Goal: Information Seeking & Learning: Learn about a topic

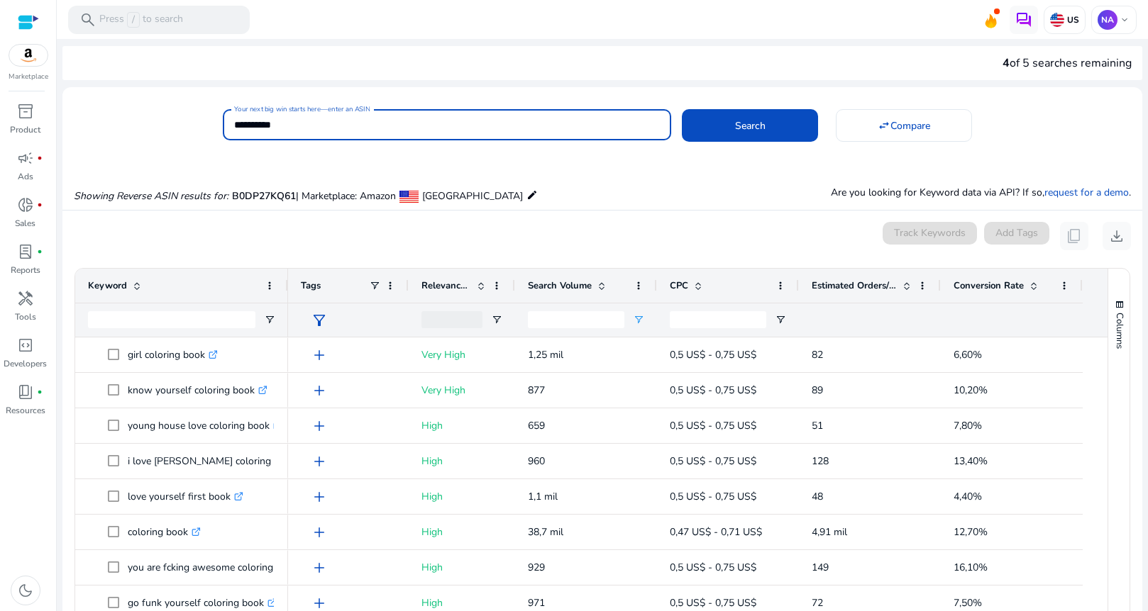
drag, startPoint x: 326, startPoint y: 128, endPoint x: 223, endPoint y: 124, distance: 103.6
click at [223, 124] on div "**********" at bounding box center [447, 124] width 449 height 31
paste input
type input "**********"
click at [753, 125] on span "Search" at bounding box center [750, 125] width 31 height 15
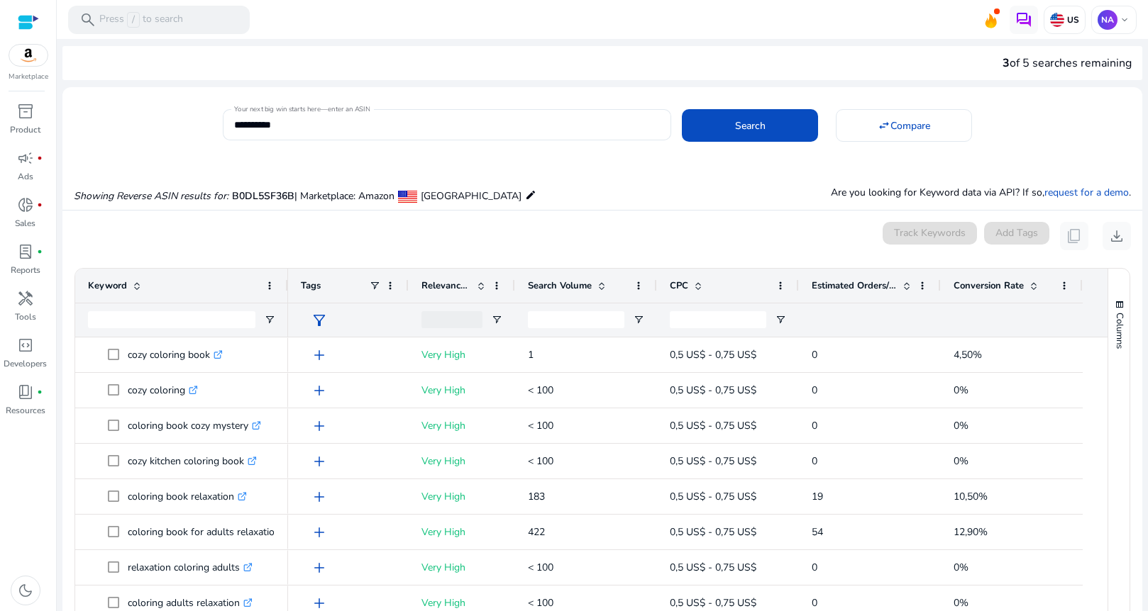
scroll to position [152, 0]
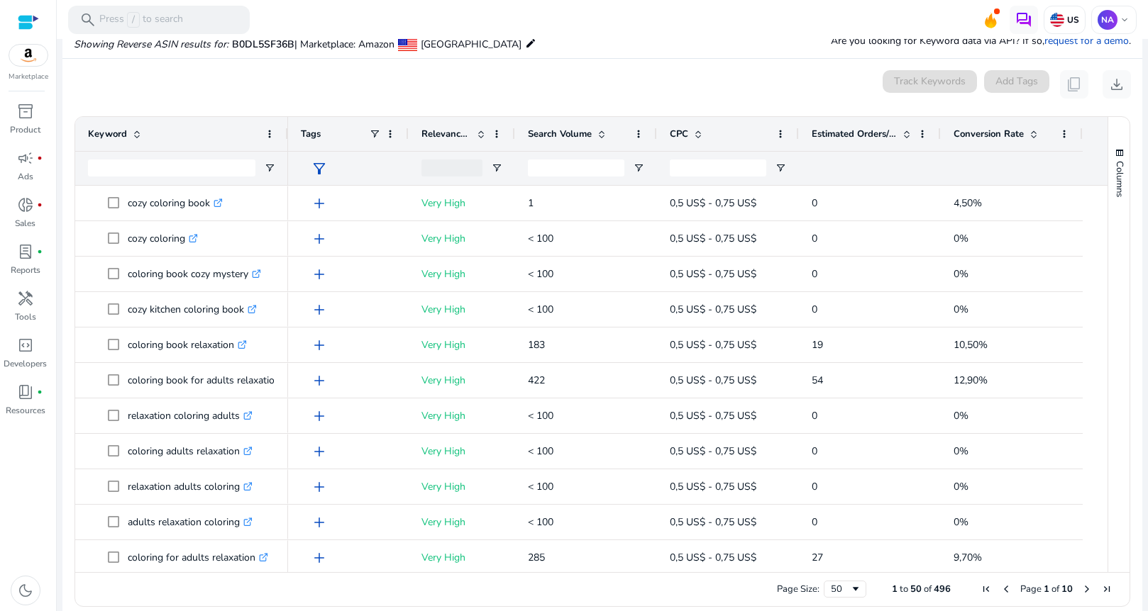
click at [602, 135] on span at bounding box center [601, 133] width 11 height 11
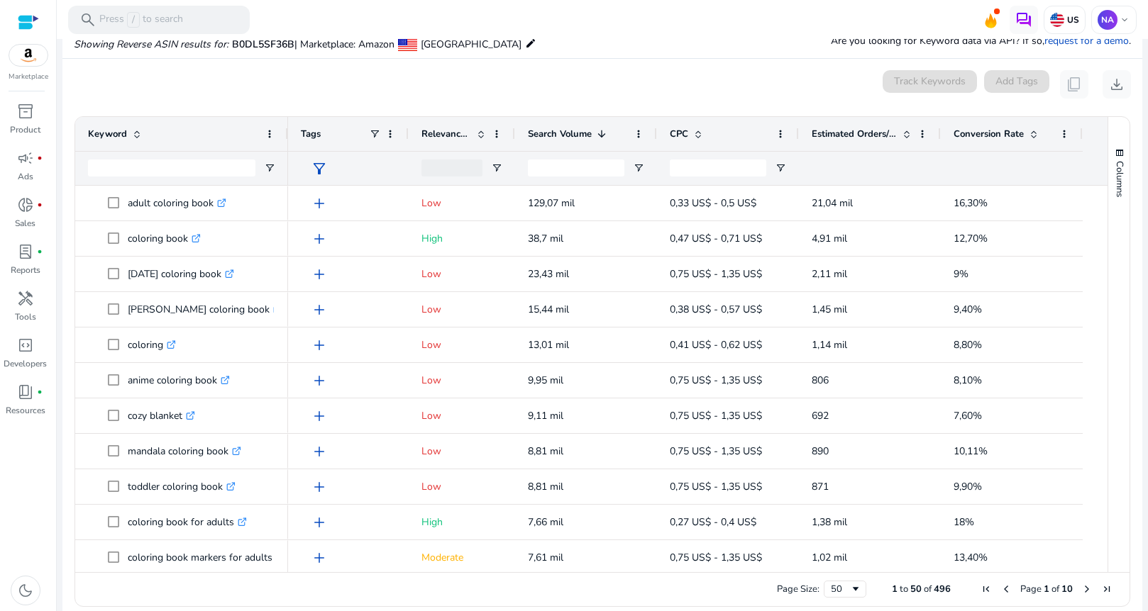
click at [599, 129] on span at bounding box center [601, 133] width 11 height 11
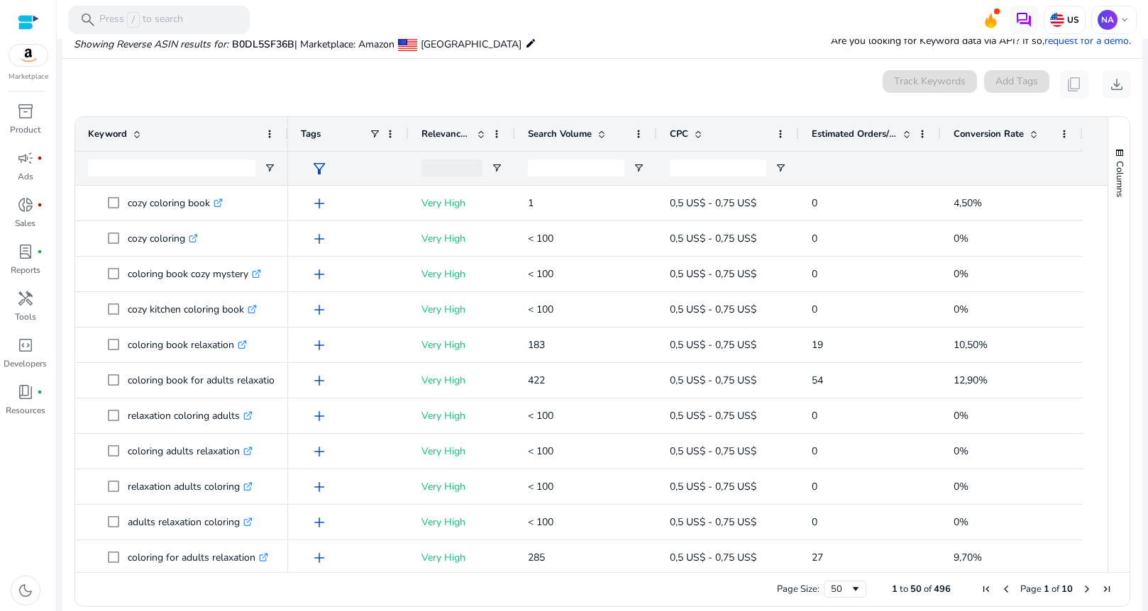
click at [636, 159] on div at bounding box center [586, 168] width 142 height 34
click at [633, 170] on span "Open Filter Menu" at bounding box center [638, 167] width 11 height 11
click at [719, 195] on div "Equals" at bounding box center [689, 194] width 87 height 11
click at [671, 216] on input "Filter Value" at bounding box center [694, 217] width 110 height 17
type input "*"
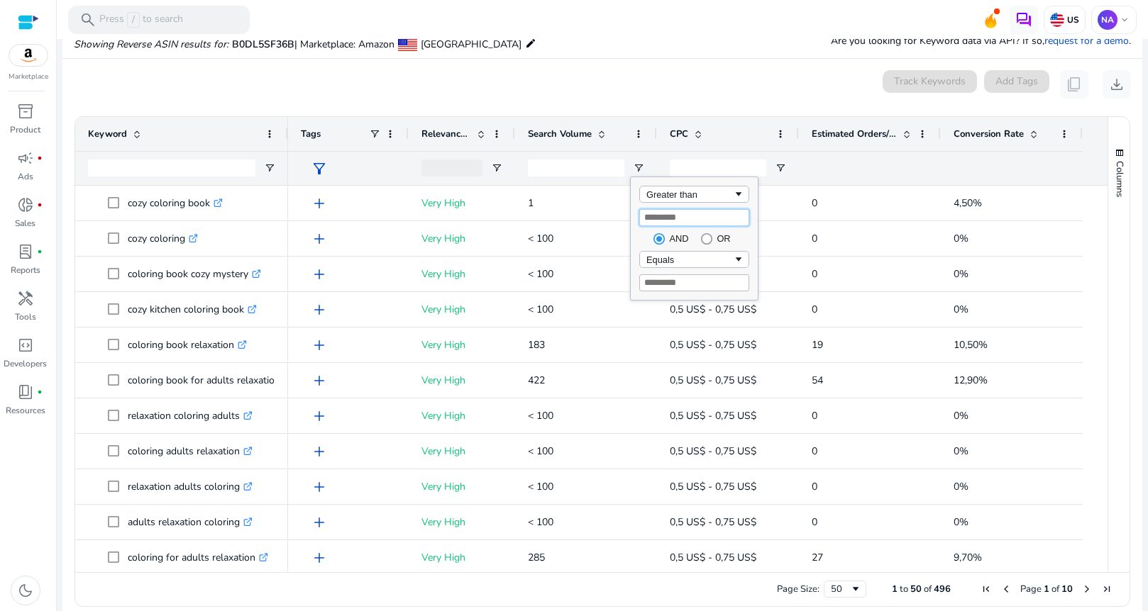
type input "*"
type input "***"
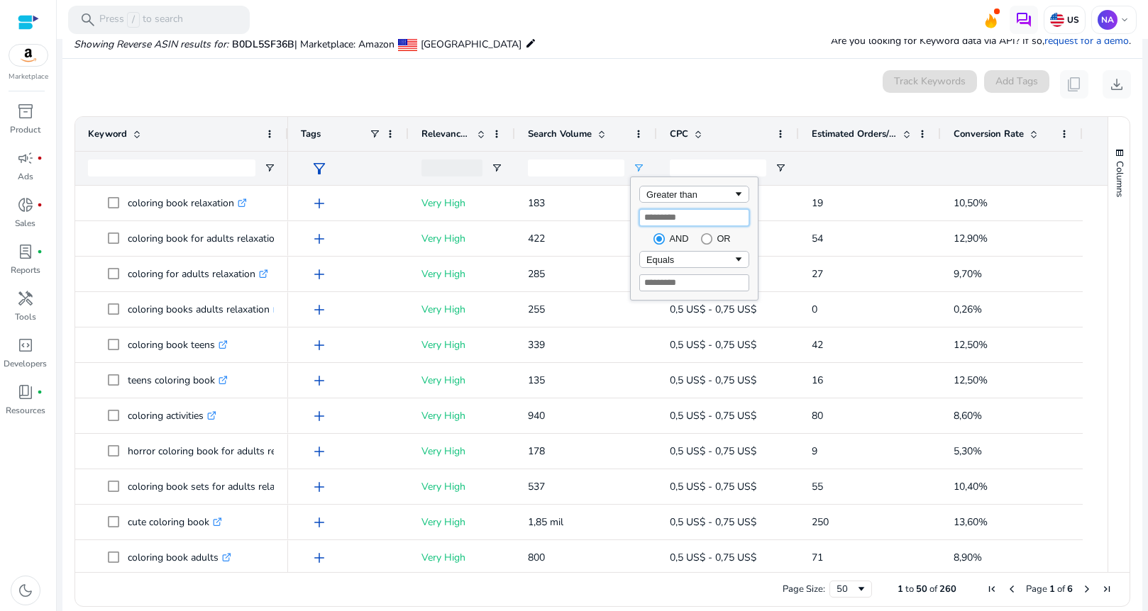
type input "***"
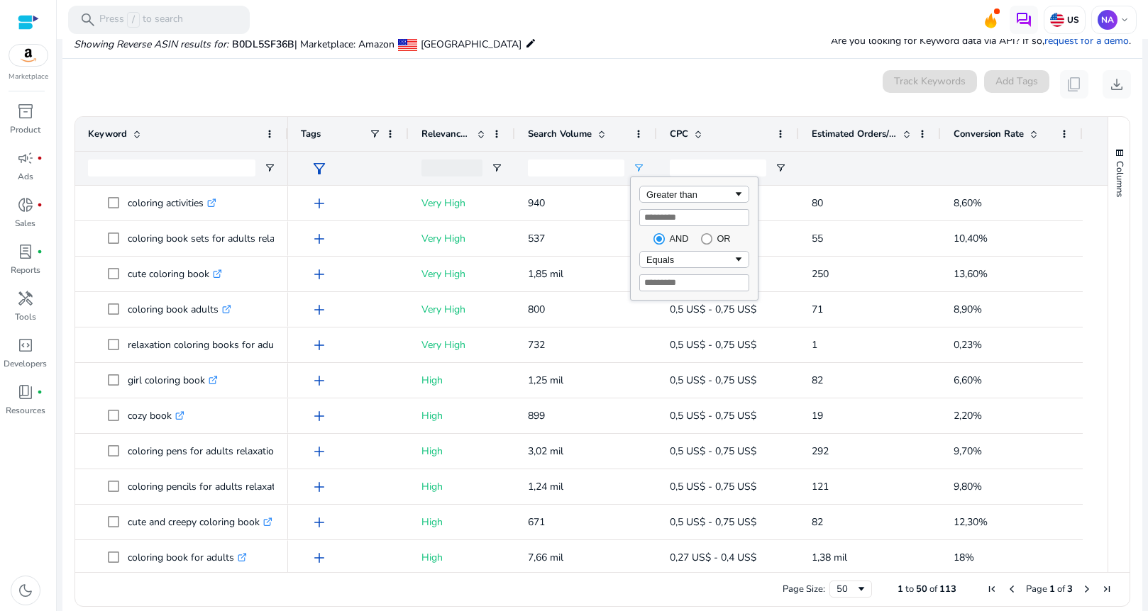
click at [606, 65] on mat-card "0 keyword(s) selected Track Keywords Add Tags content_copy download 1 to 50 of …" at bounding box center [602, 342] width 1080 height 567
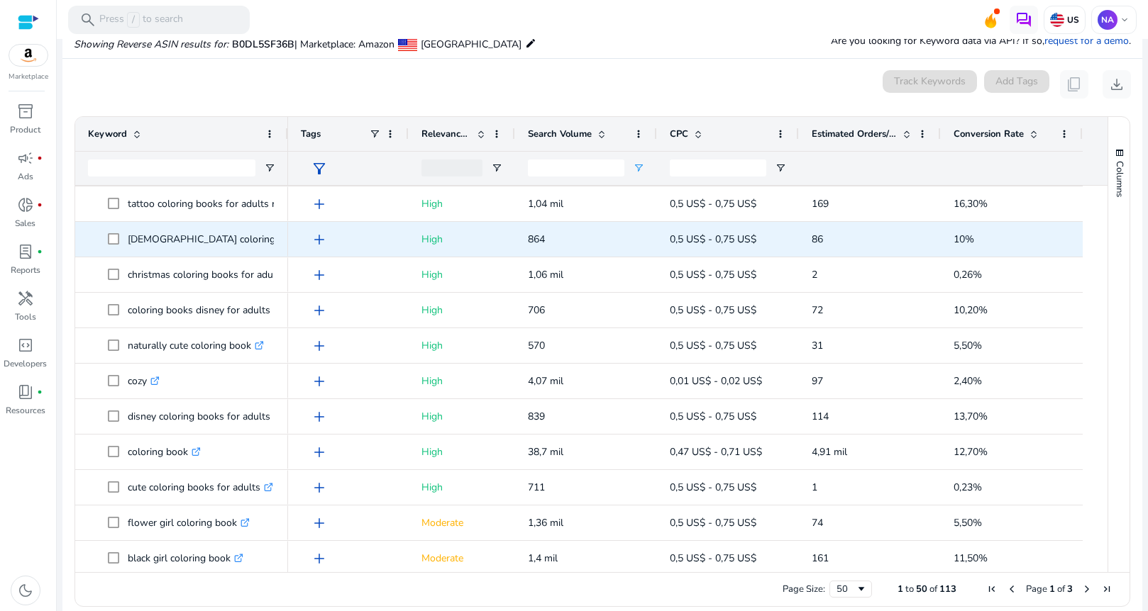
scroll to position [0, 0]
click at [131, 238] on p "[DEMOGRAPHIC_DATA] coloring books for adults relaxation .st0{fill:#2c8af8}" at bounding box center [269, 238] width 282 height 29
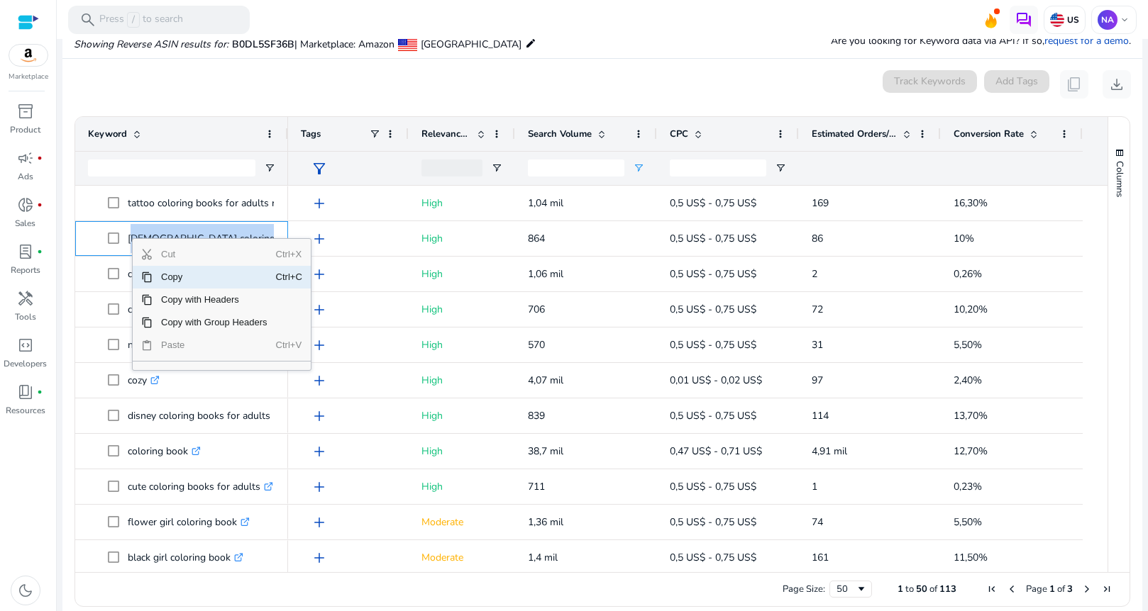
click at [175, 279] on span "Copy" at bounding box center [214, 277] width 123 height 23
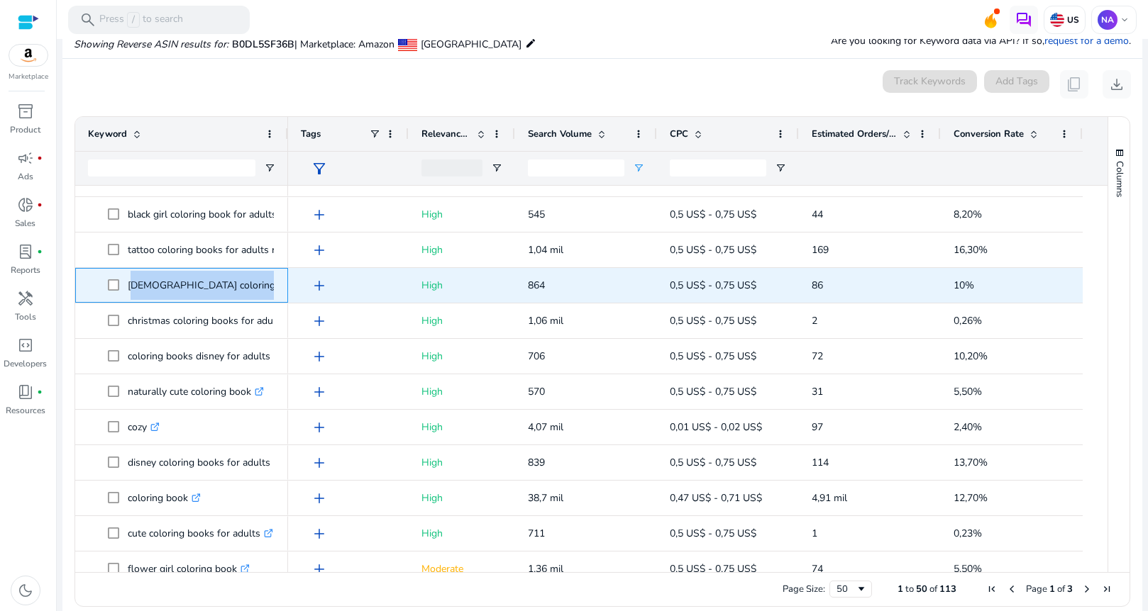
scroll to position [355, 0]
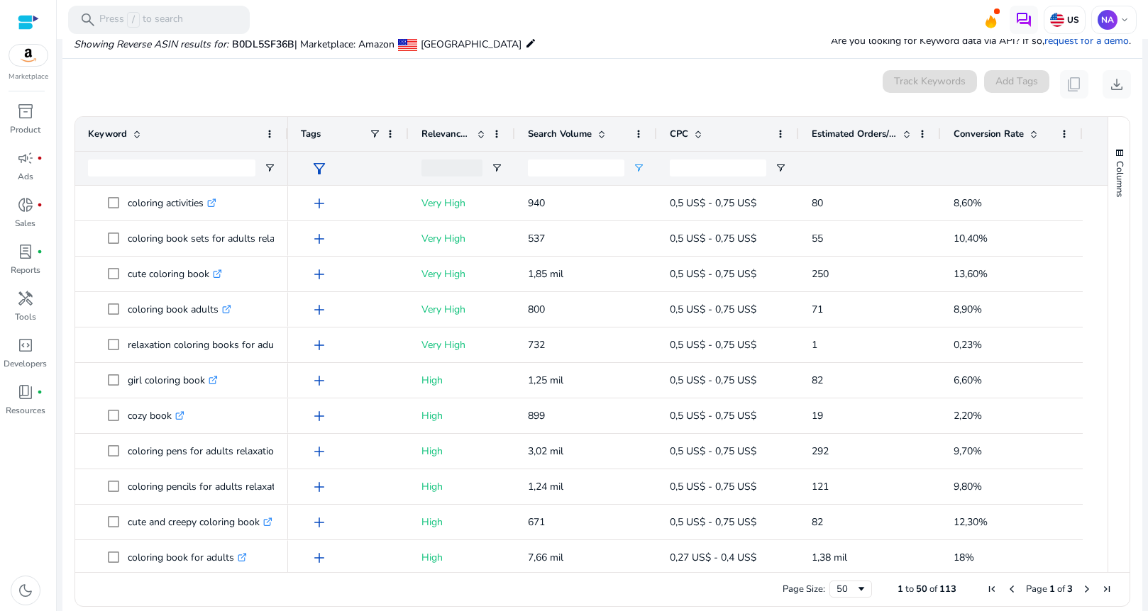
click at [604, 131] on span at bounding box center [601, 133] width 11 height 11
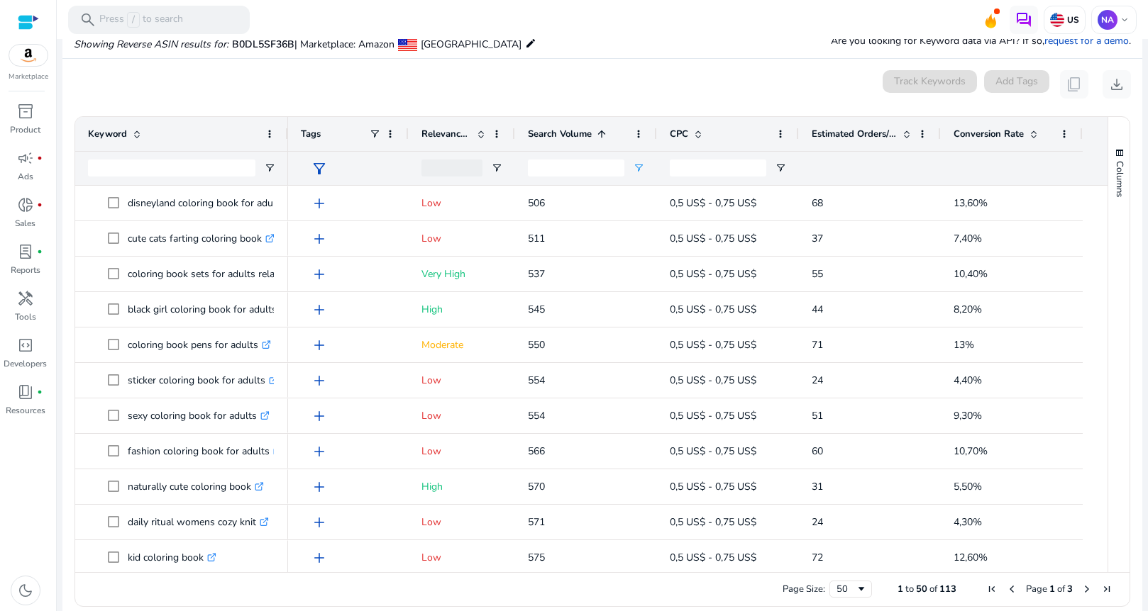
click at [604, 131] on span at bounding box center [601, 133] width 11 height 11
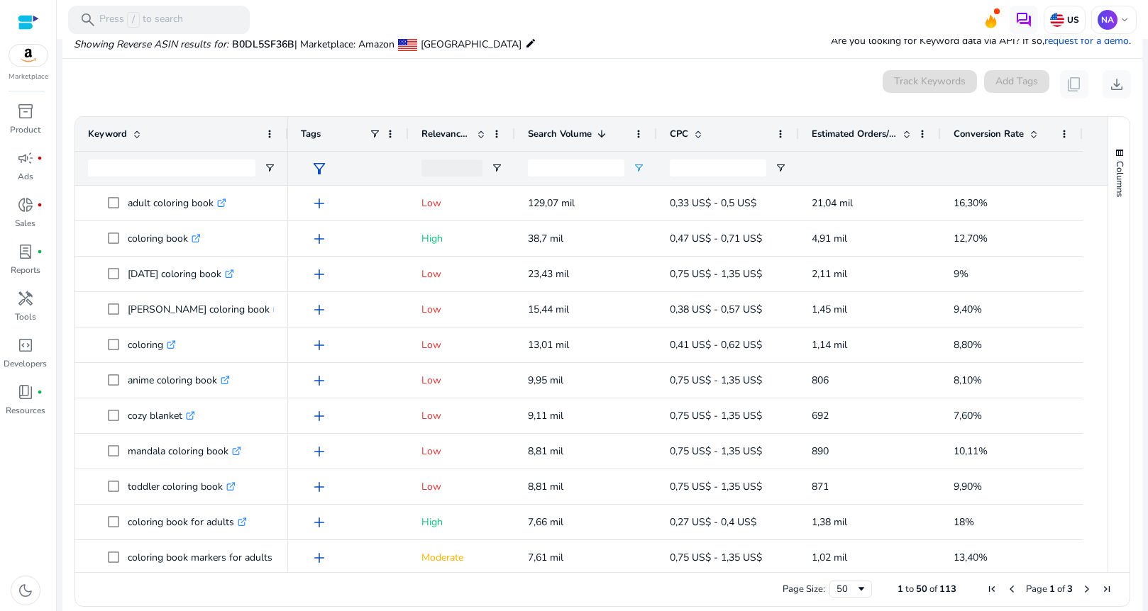
click at [481, 129] on span at bounding box center [480, 133] width 11 height 11
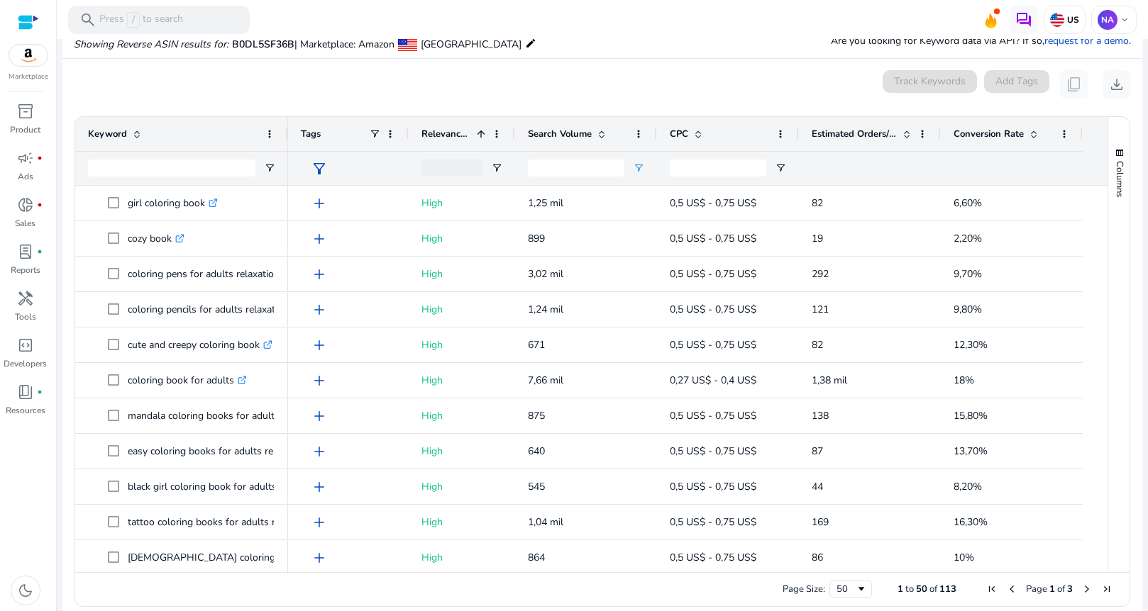
click at [482, 131] on span at bounding box center [480, 133] width 11 height 11
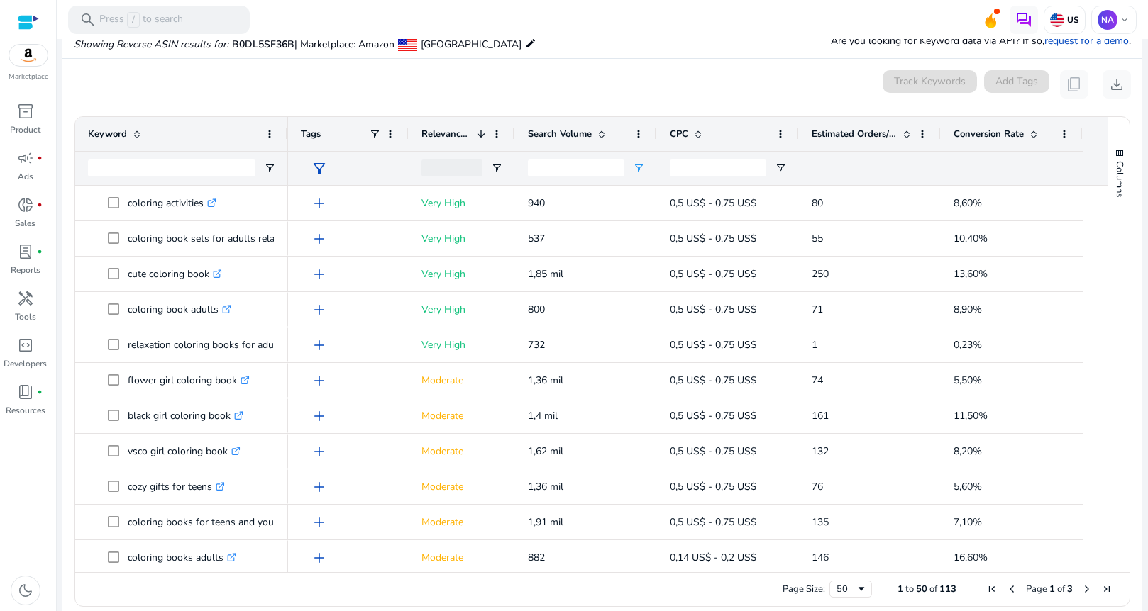
click at [604, 137] on span at bounding box center [601, 133] width 11 height 11
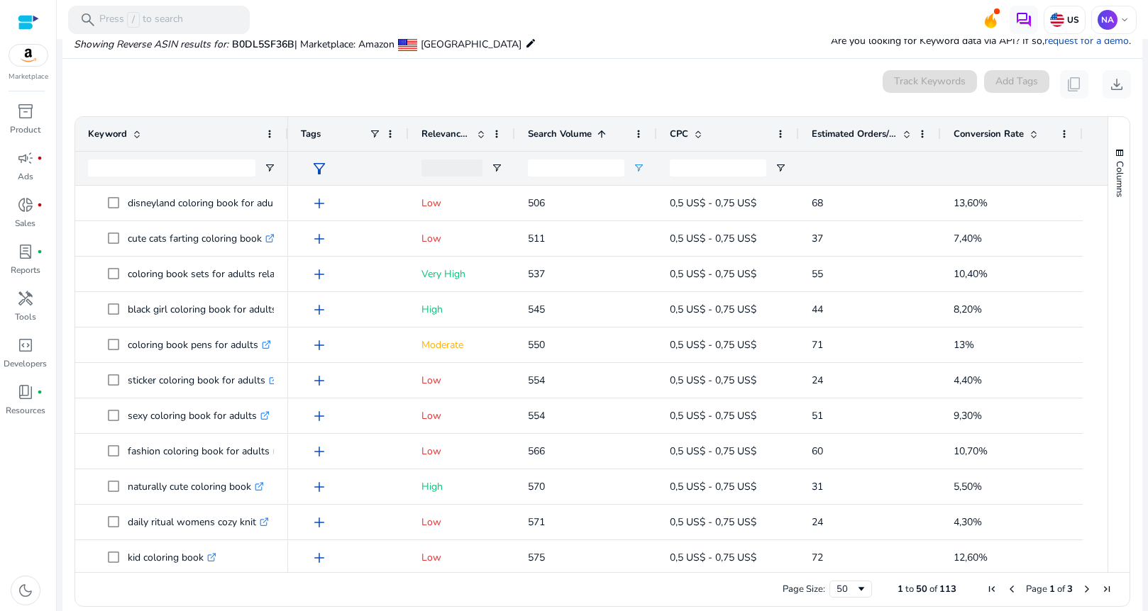
click at [604, 137] on span at bounding box center [601, 133] width 11 height 11
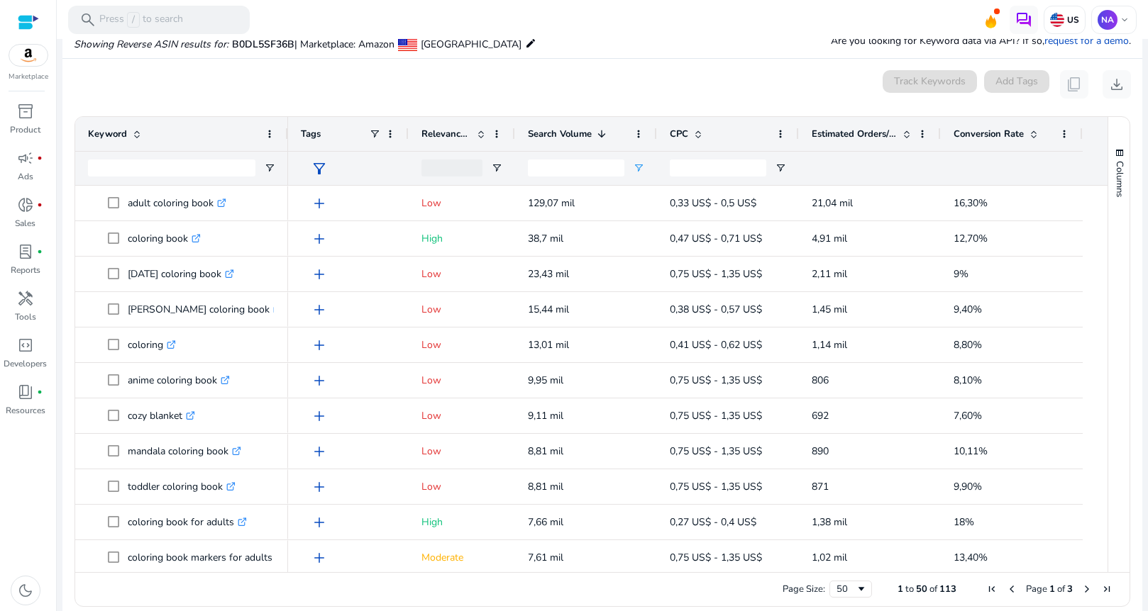
click at [479, 131] on span at bounding box center [480, 133] width 11 height 11
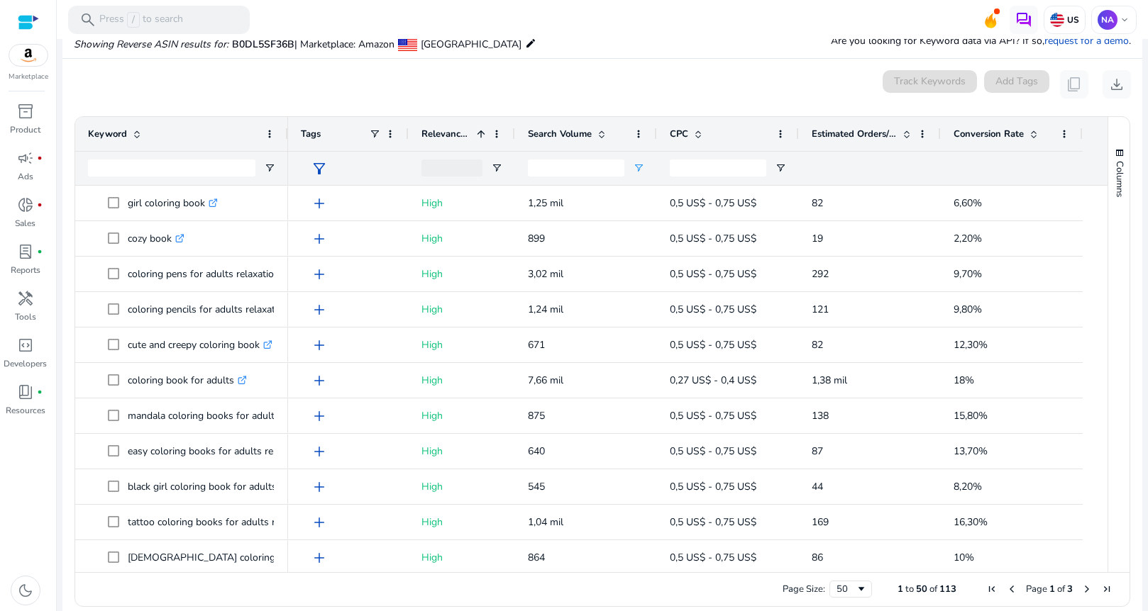
click at [479, 131] on span at bounding box center [480, 133] width 11 height 11
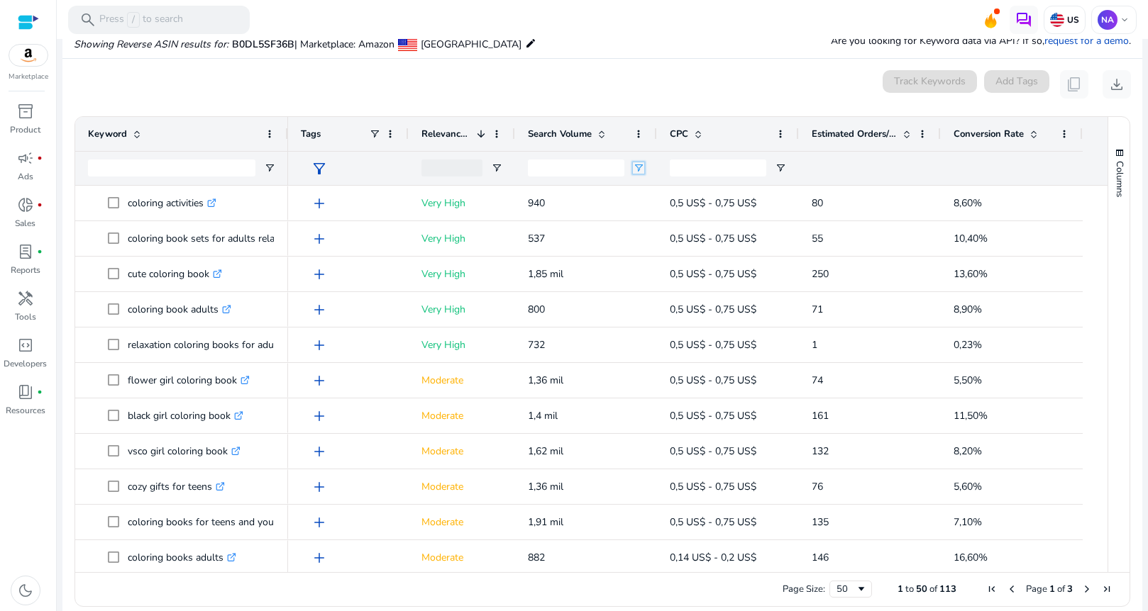
click at [639, 168] on span "Open Filter Menu" at bounding box center [638, 167] width 11 height 11
click at [734, 193] on span "Filtering operator" at bounding box center [738, 194] width 11 height 11
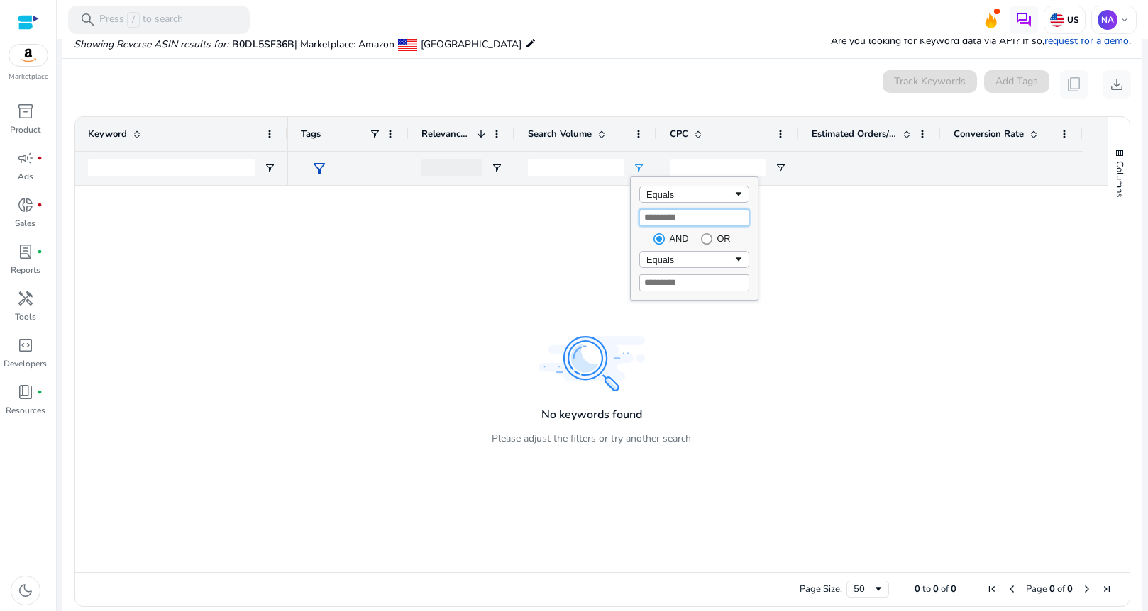
drag, startPoint x: 668, startPoint y: 217, endPoint x: 633, endPoint y: 214, distance: 34.2
click at [633, 214] on div "Equals *** AND OR Equals" at bounding box center [694, 238] width 127 height 123
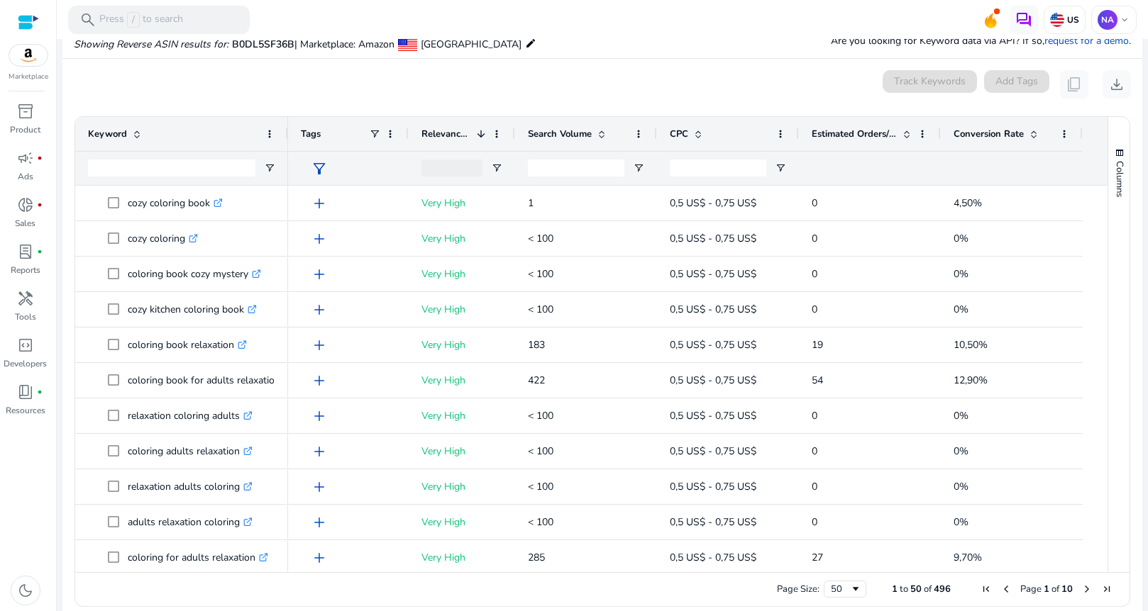
click at [663, 64] on mat-card "0 keyword(s) selected Track Keywords Add Tags content_copy download 1 to 50 of …" at bounding box center [602, 342] width 1080 height 567
click at [643, 170] on span "Open Filter Menu" at bounding box center [638, 167] width 11 height 11
click at [688, 189] on div "Equals" at bounding box center [689, 194] width 87 height 11
click at [666, 218] on input "Filter Value" at bounding box center [694, 217] width 110 height 17
type input "*"
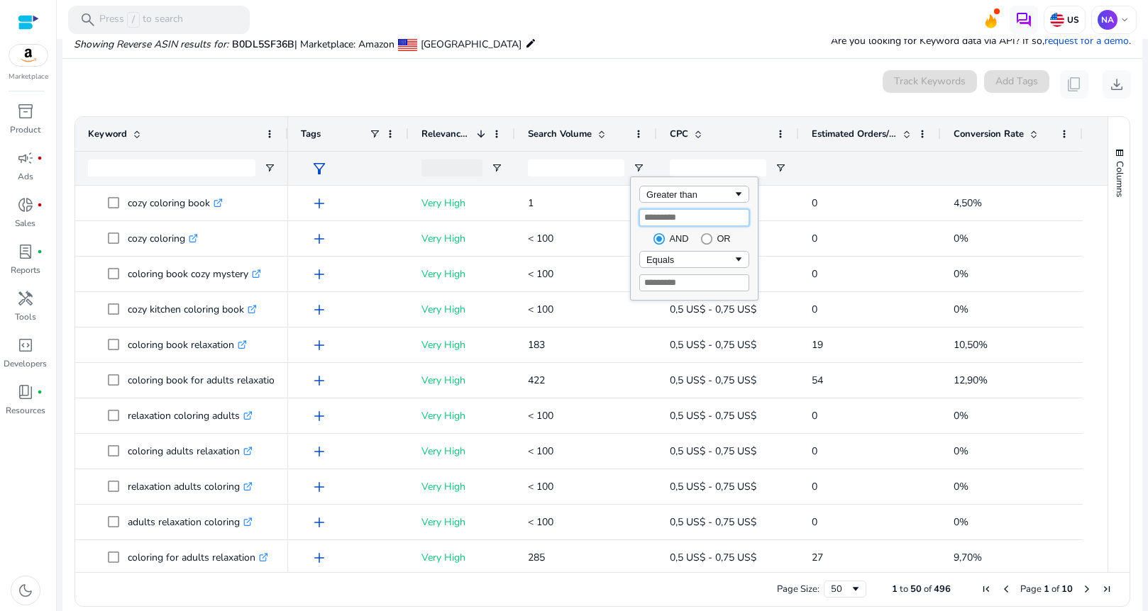
type input "*"
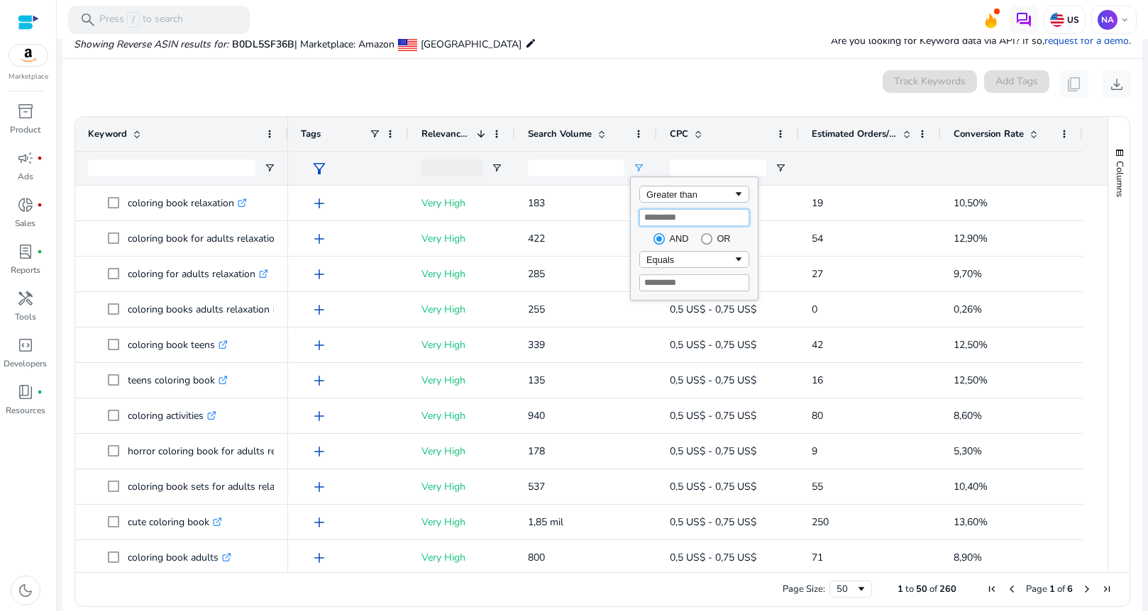
type input "***"
click at [660, 38] on mat-toolbar "search Press / to search US NA keyboard_arrow_down" at bounding box center [602, 19] width 1091 height 39
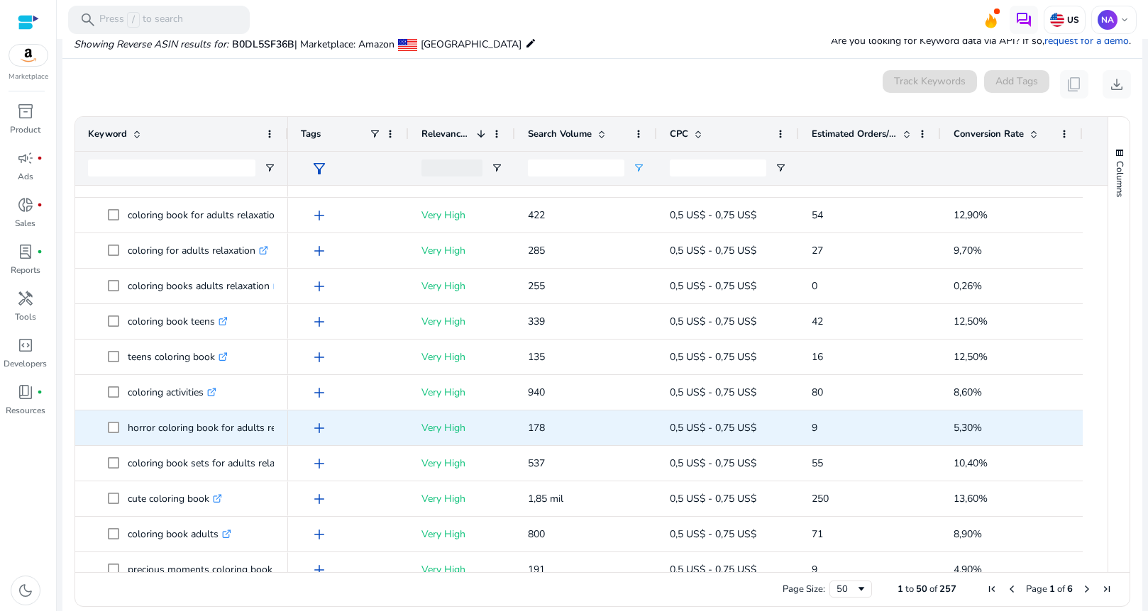
scroll to position [0, 0]
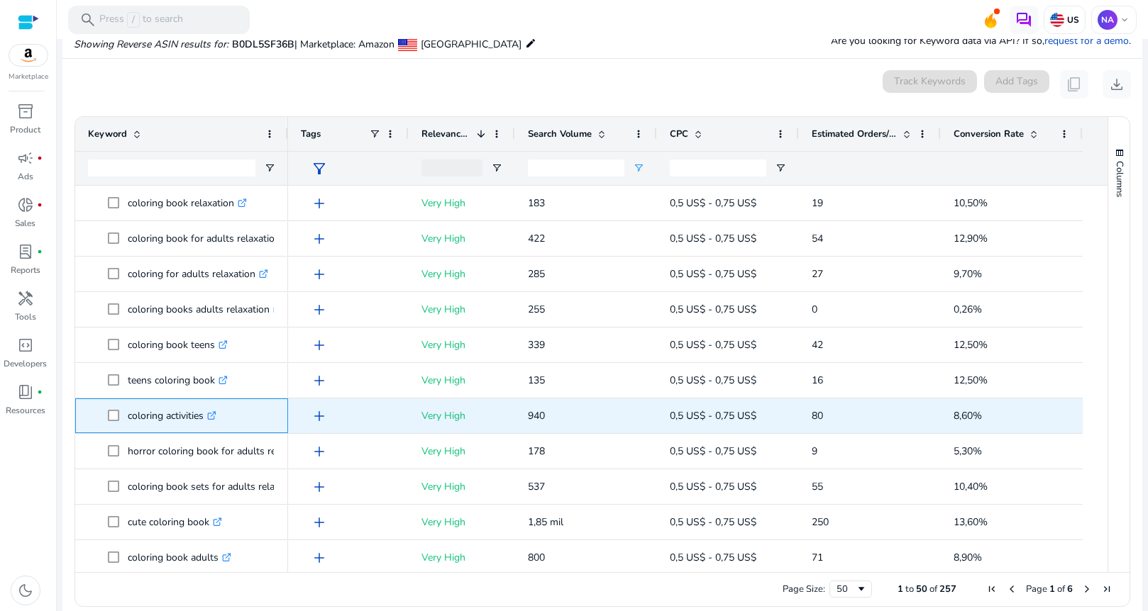
drag, startPoint x: 149, startPoint y: 419, endPoint x: 206, endPoint y: 421, distance: 56.8
click at [206, 421] on p "coloring activities .st0{fill:#2c8af8}" at bounding box center [172, 416] width 89 height 29
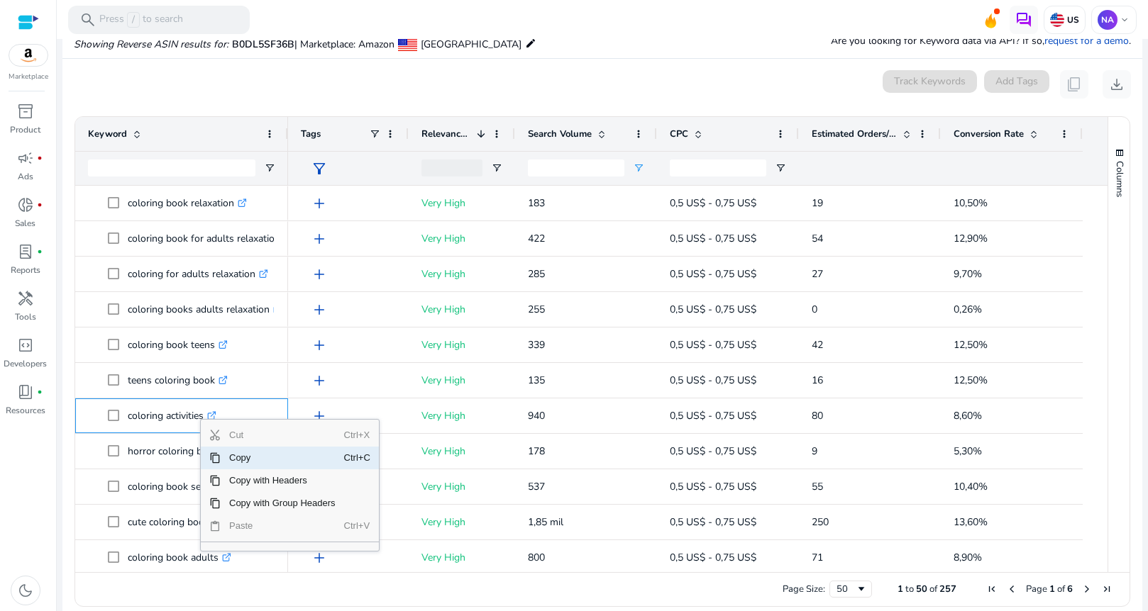
click at [246, 459] on span "Copy" at bounding box center [282, 458] width 123 height 23
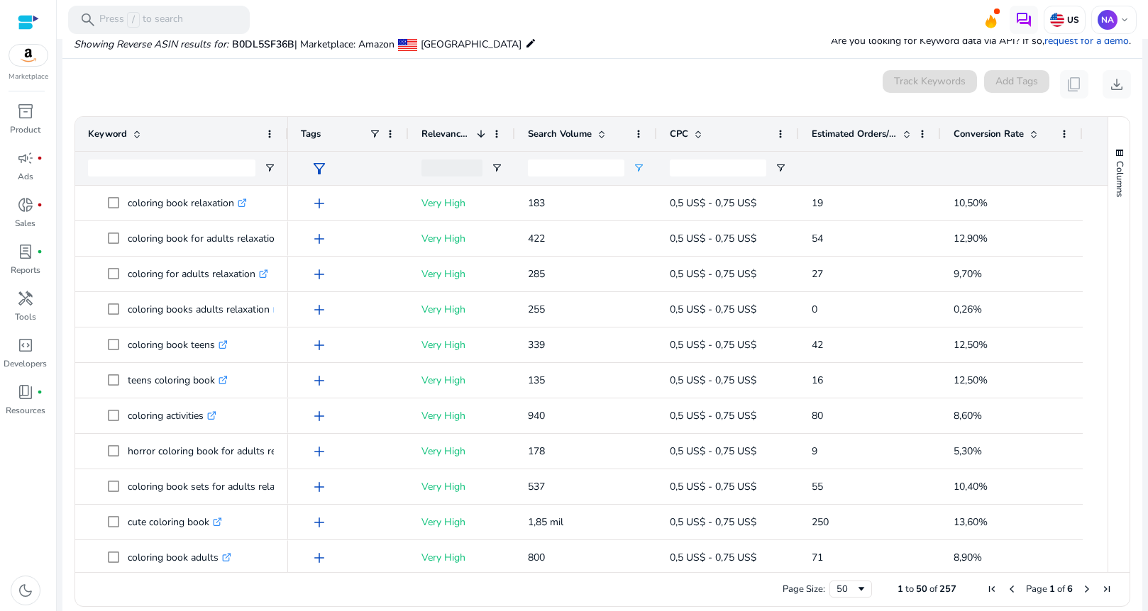
click at [71, 411] on ag-grid-angular "Press SPACE to select this row. Drag here to set row groups Drag here to set co…" at bounding box center [602, 361] width 1078 height 505
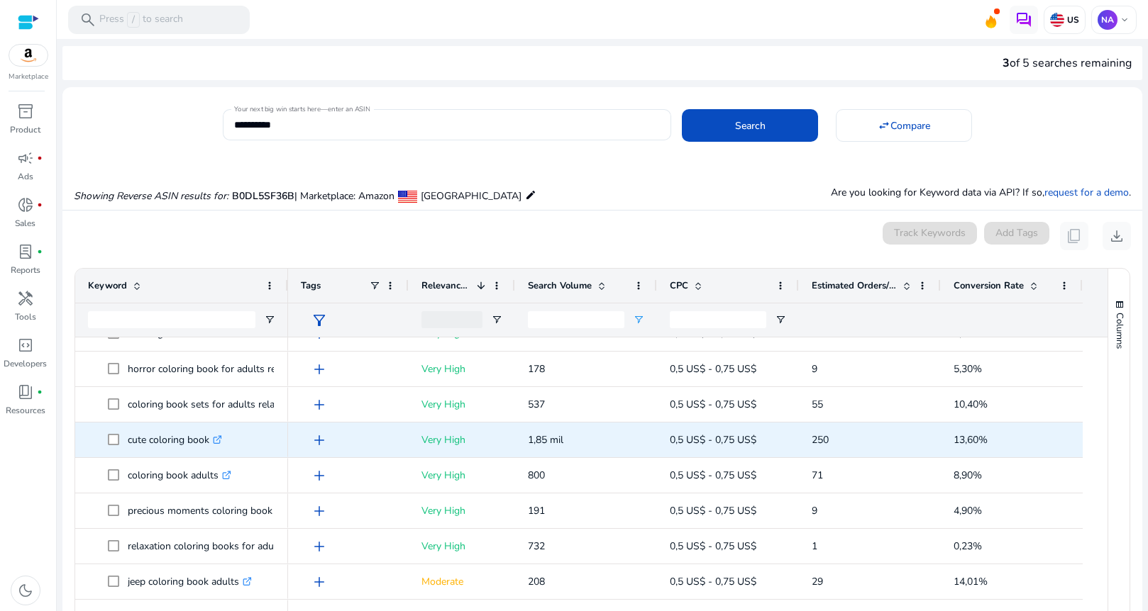
scroll to position [213, 0]
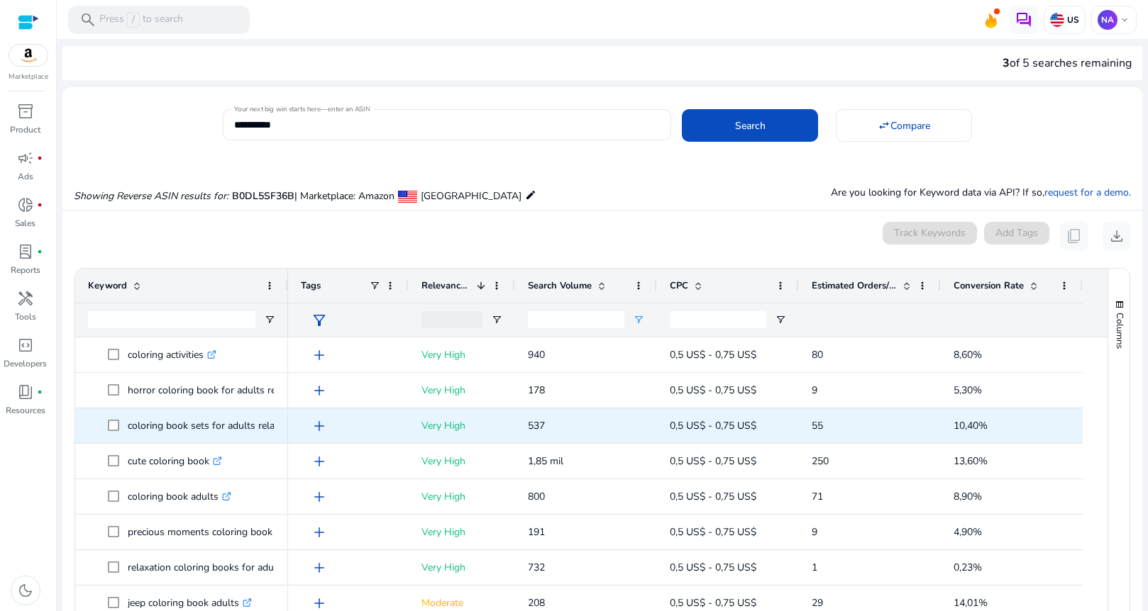
click at [214, 428] on p "coloring book sets for adults relaxation .st0{fill:#2c8af8}" at bounding box center [221, 425] width 187 height 29
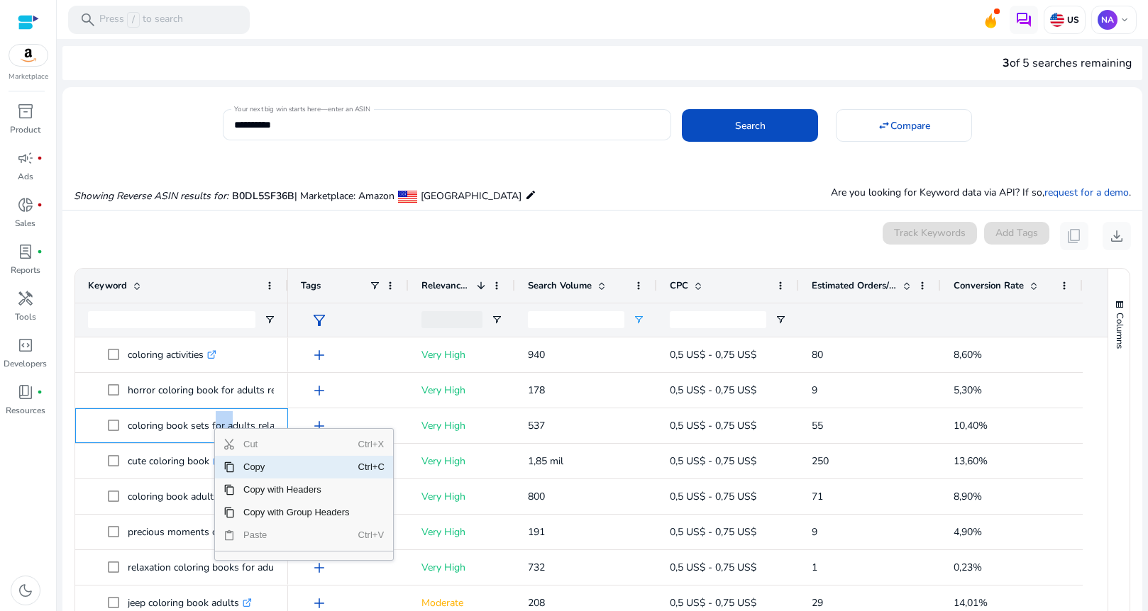
click at [257, 465] on span "Copy" at bounding box center [296, 467] width 123 height 23
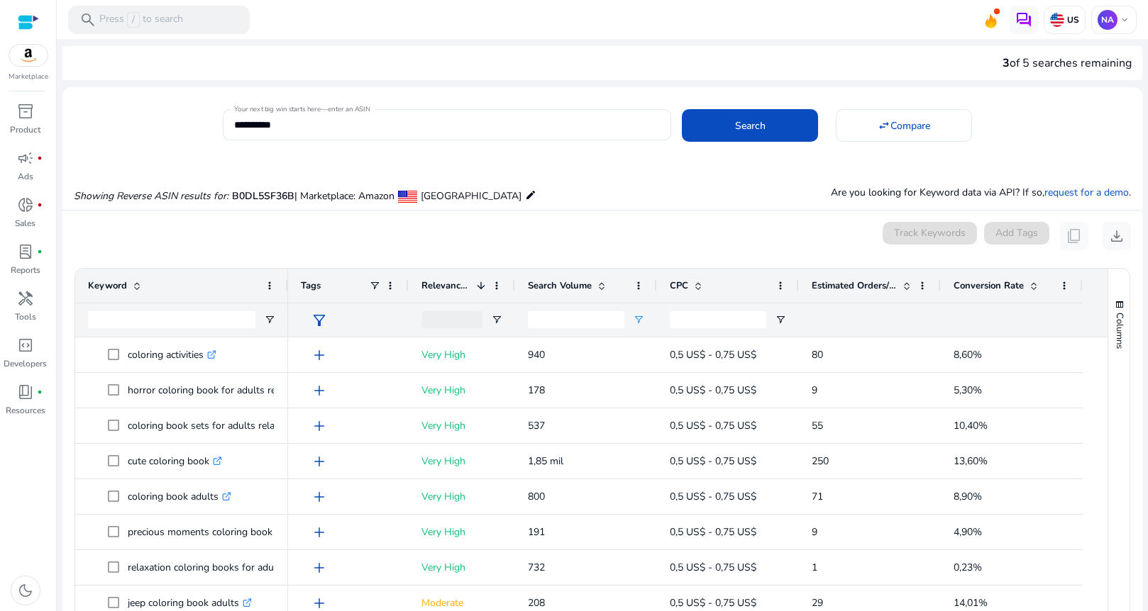
click at [238, 245] on div "0 keyword(s) selected Track Keywords Add Tags content_copy download" at bounding box center [602, 236] width 1057 height 28
click at [866, 61] on div "3 of 5 searches remaining" at bounding box center [602, 63] width 1080 height 34
